Goal: Register for event/course

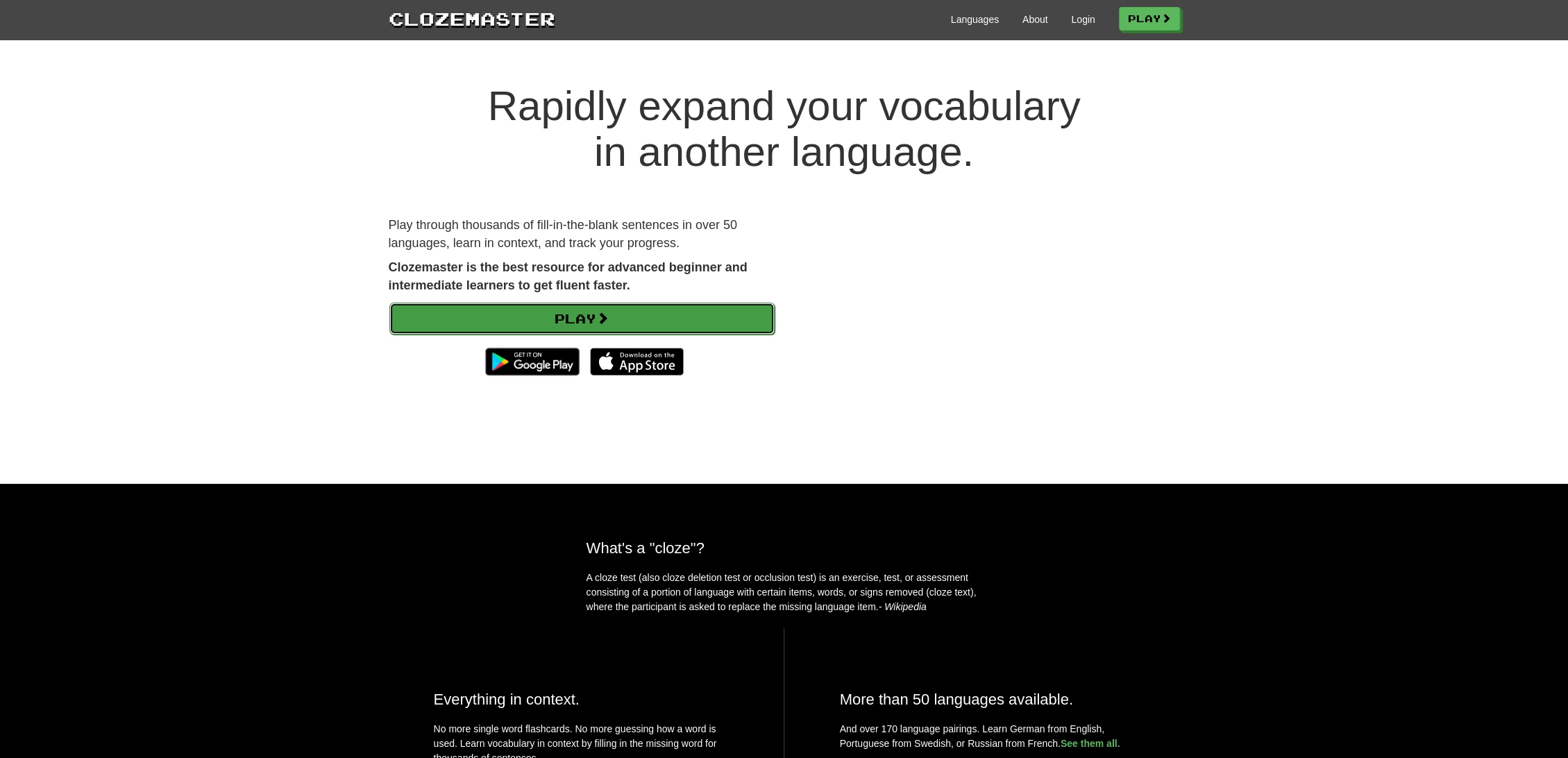
click at [579, 303] on link "Play" at bounding box center [581, 318] width 385 height 32
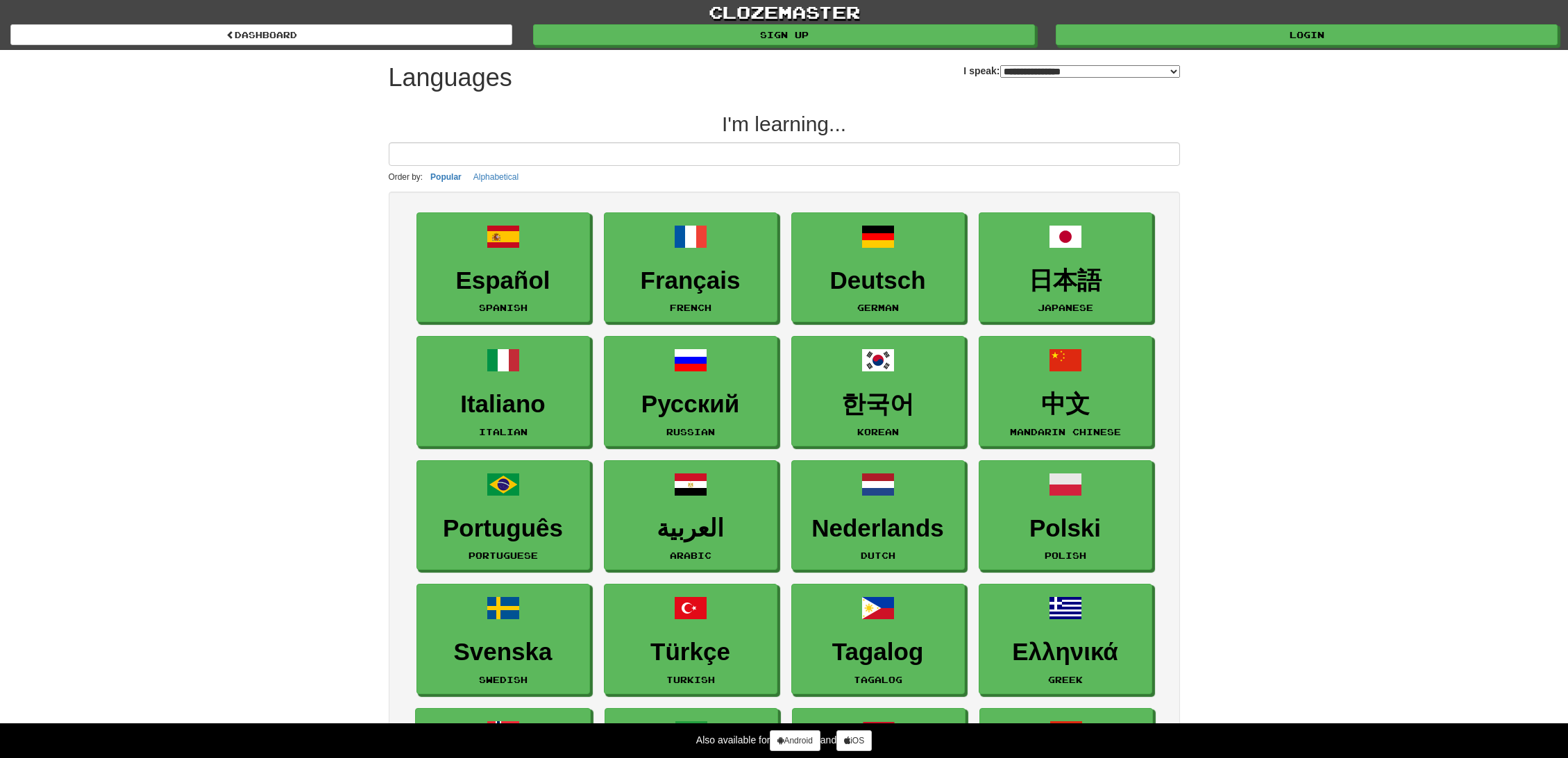
select select "*******"
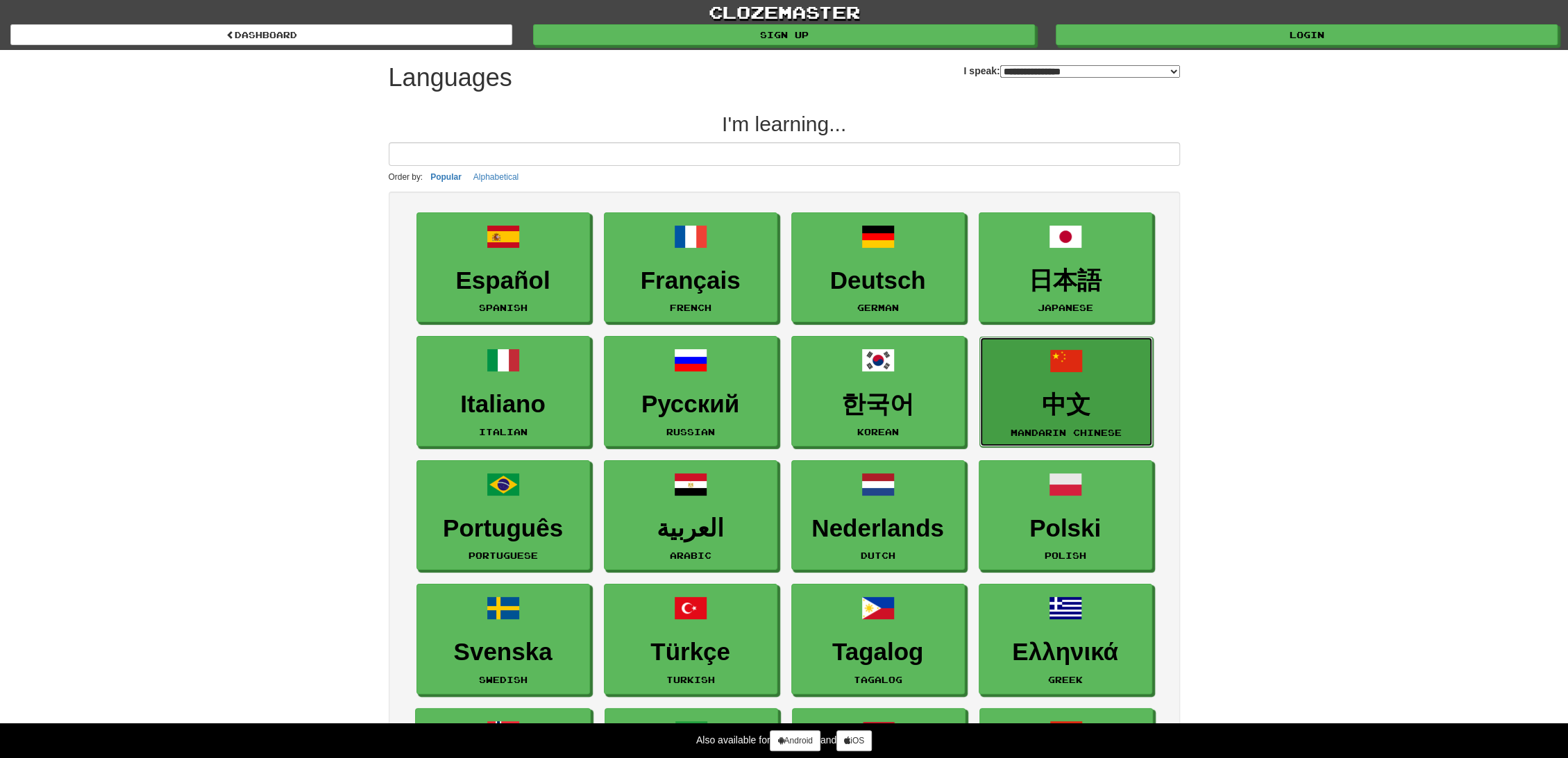
click at [1070, 403] on h3 "中文" at bounding box center [1066, 404] width 158 height 27
